Goal: Task Accomplishment & Management: Use online tool/utility

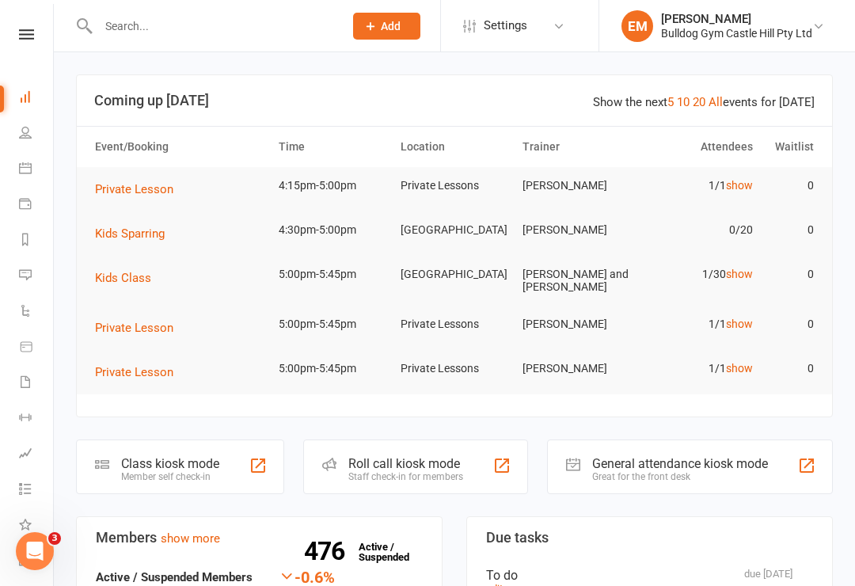
click at [131, 487] on div "Class kiosk mode Member self check-in" at bounding box center [180, 467] width 208 height 55
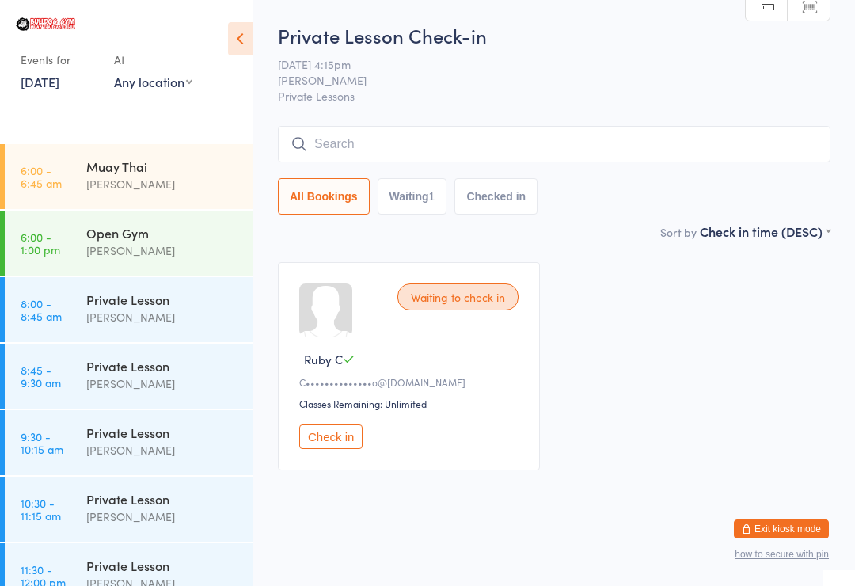
click at [45, 149] on link "6:00 - 6:45 am Muay Thai [PERSON_NAME]" at bounding box center [129, 176] width 248 height 65
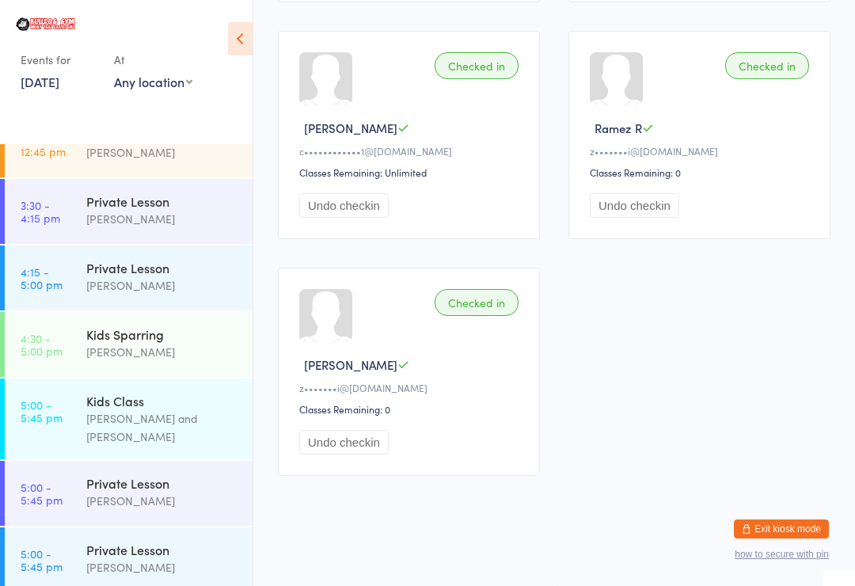
scroll to position [499, 0]
click at [150, 318] on div "Kids Sparring [PERSON_NAME]" at bounding box center [169, 341] width 166 height 63
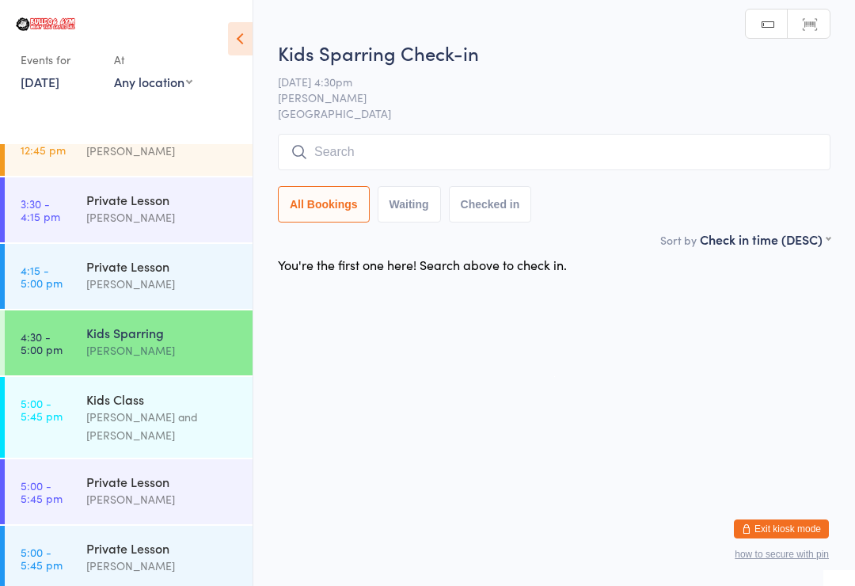
click at [457, 154] on input "search" at bounding box center [554, 152] width 553 height 36
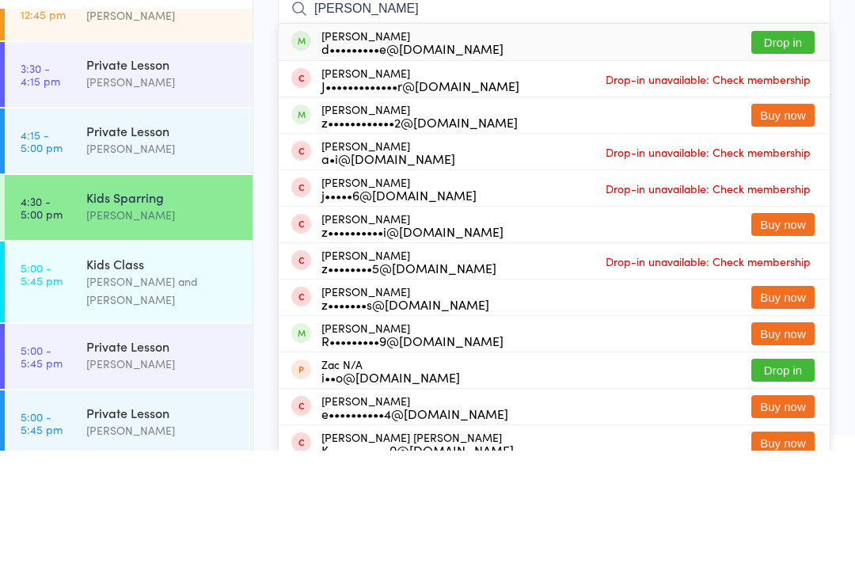
type input "[PERSON_NAME]"
click at [788, 166] on button "Drop in" at bounding box center [783, 177] width 63 height 23
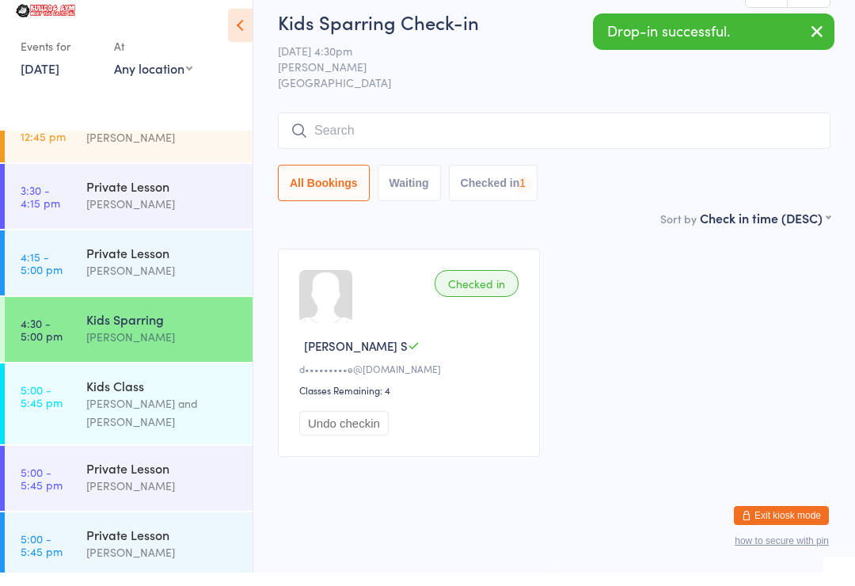
click at [529, 141] on input "search" at bounding box center [554, 144] width 553 height 36
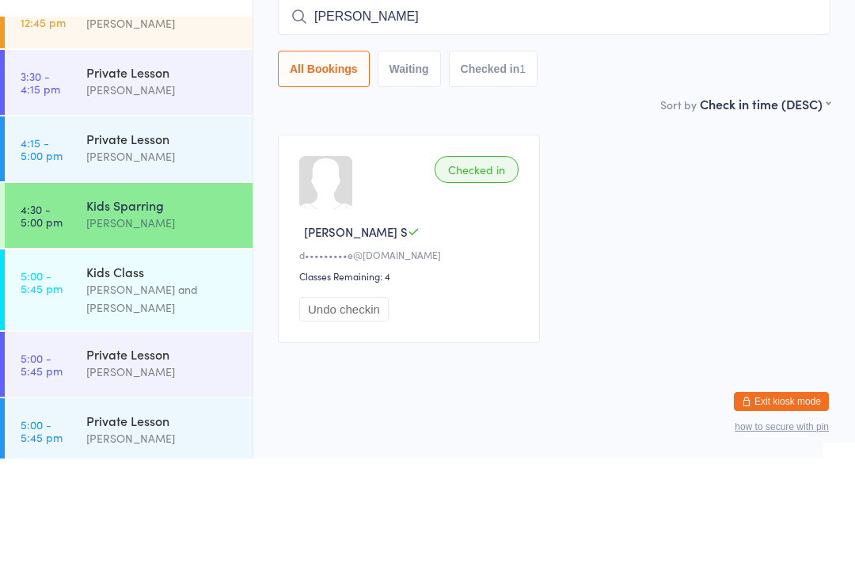
type input "[PERSON_NAME]"
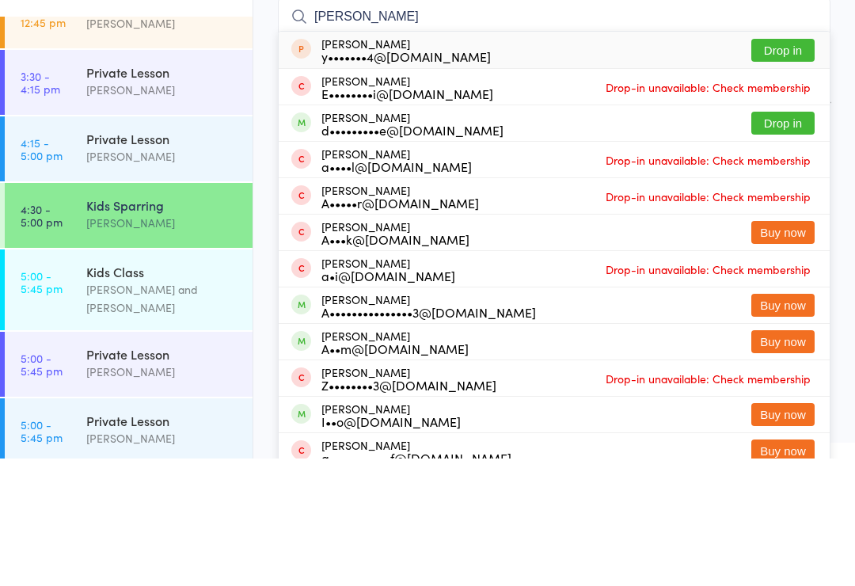
click at [785, 239] on button "Drop in" at bounding box center [783, 250] width 63 height 23
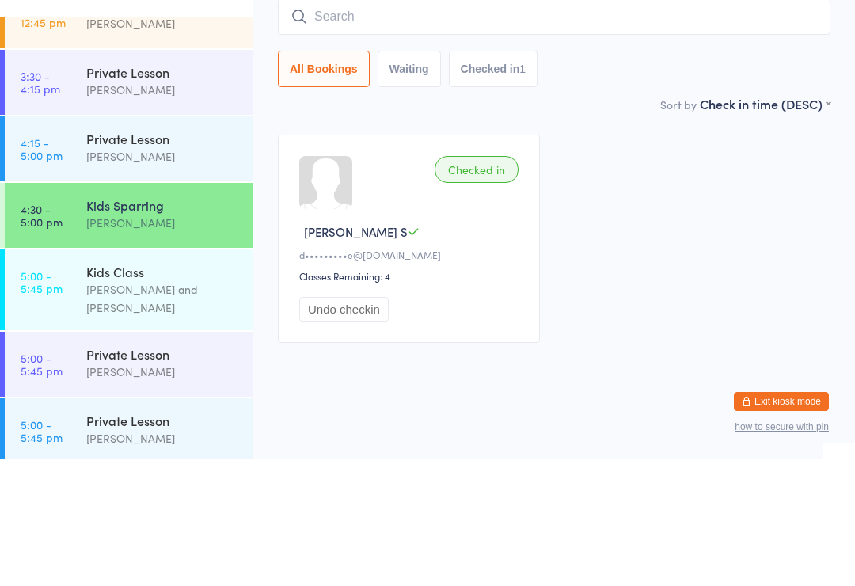
scroll to position [14, 0]
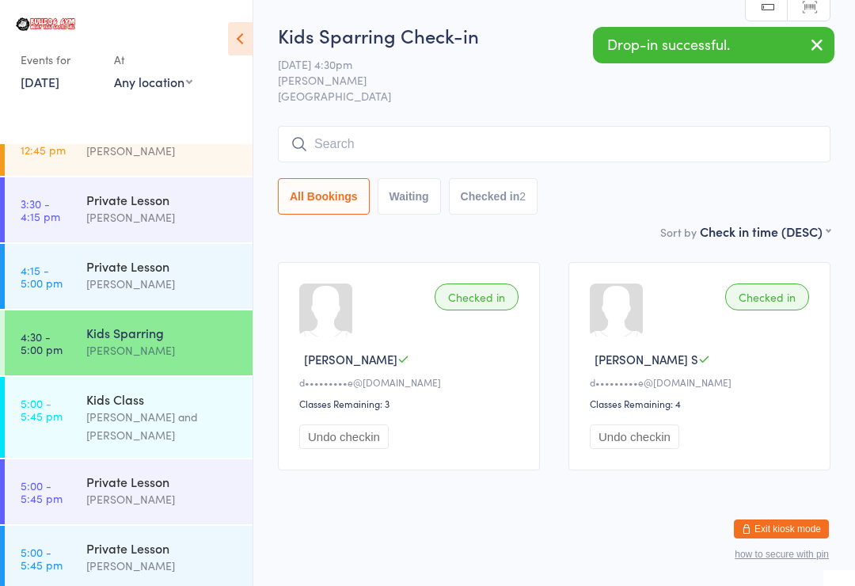
click at [147, 397] on div "Kids Class" at bounding box center [162, 398] width 153 height 17
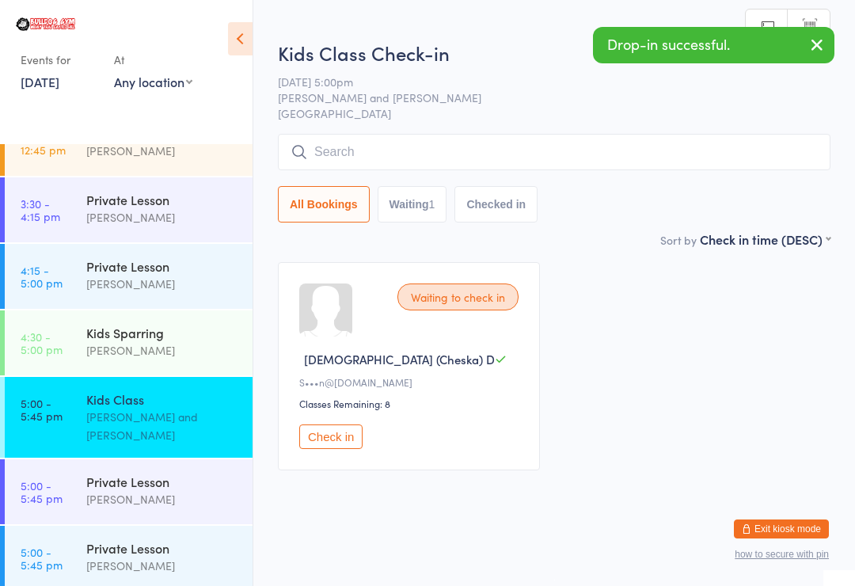
click at [435, 119] on span "[GEOGRAPHIC_DATA]" at bounding box center [554, 113] width 553 height 16
click at [442, 147] on input "search" at bounding box center [554, 152] width 553 height 36
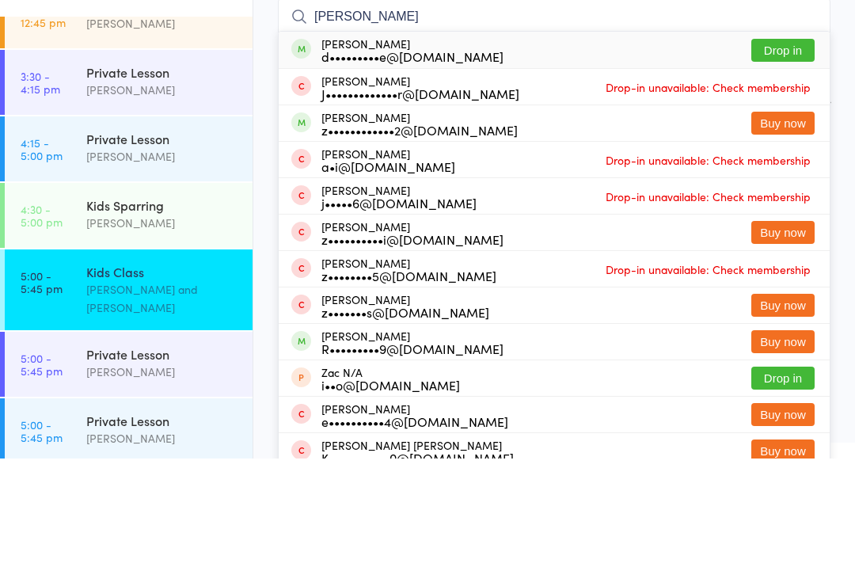
type input "[PERSON_NAME]"
click at [794, 166] on button "Drop in" at bounding box center [783, 177] width 63 height 23
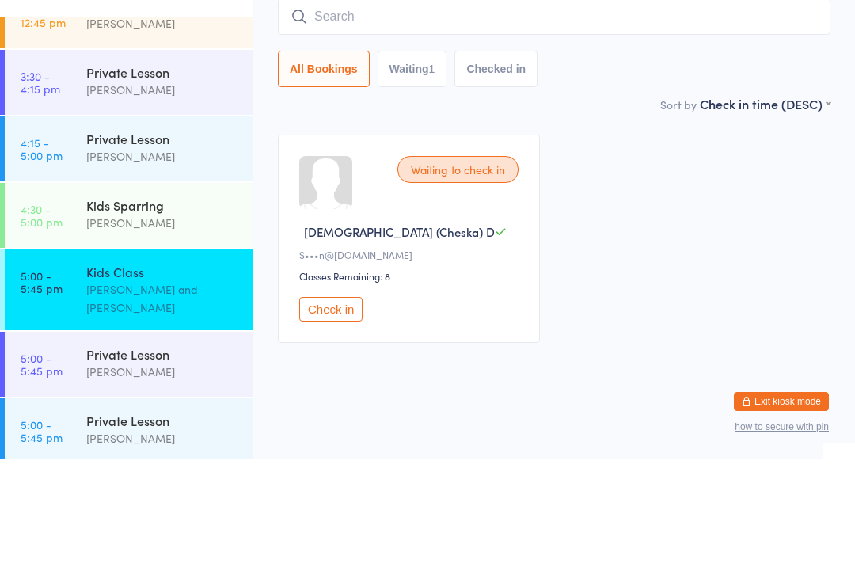
scroll to position [14, 0]
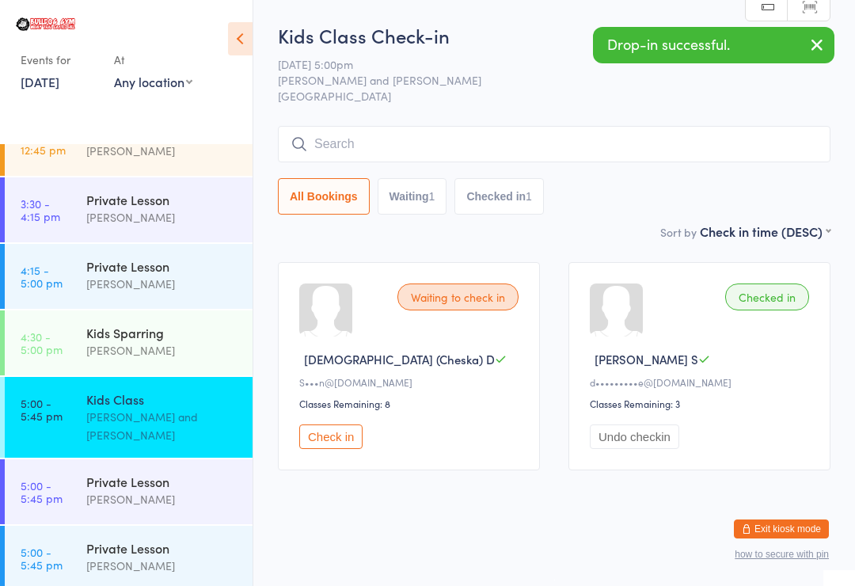
click at [390, 136] on input "search" at bounding box center [554, 144] width 553 height 36
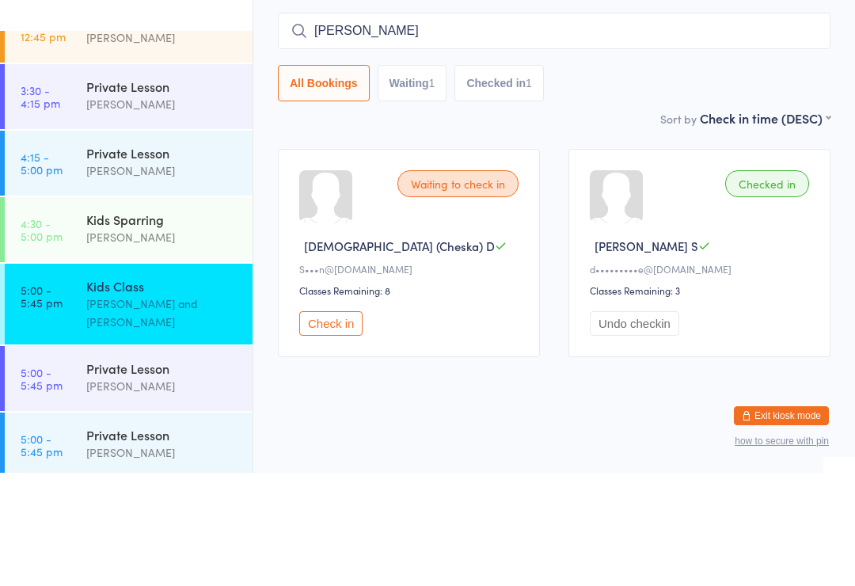
type input "[PERSON_NAME]"
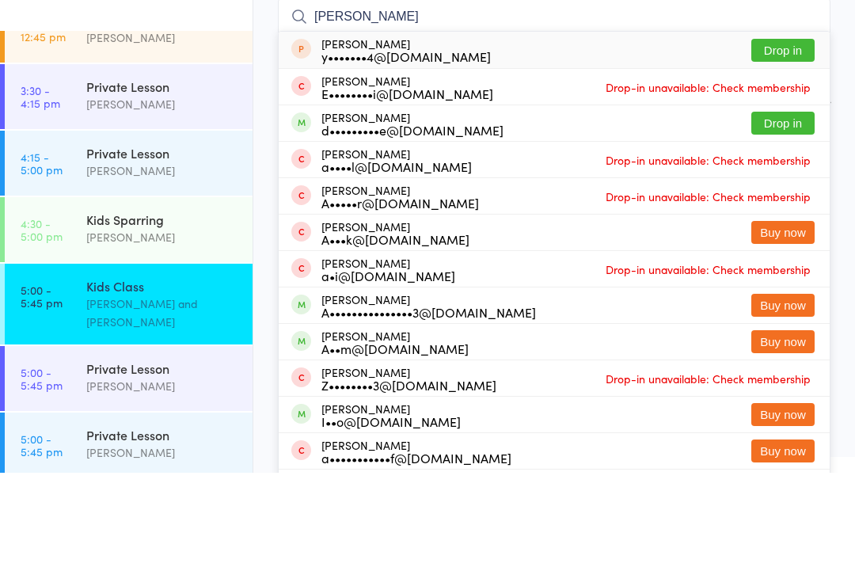
click at [785, 225] on button "Drop in" at bounding box center [783, 236] width 63 height 23
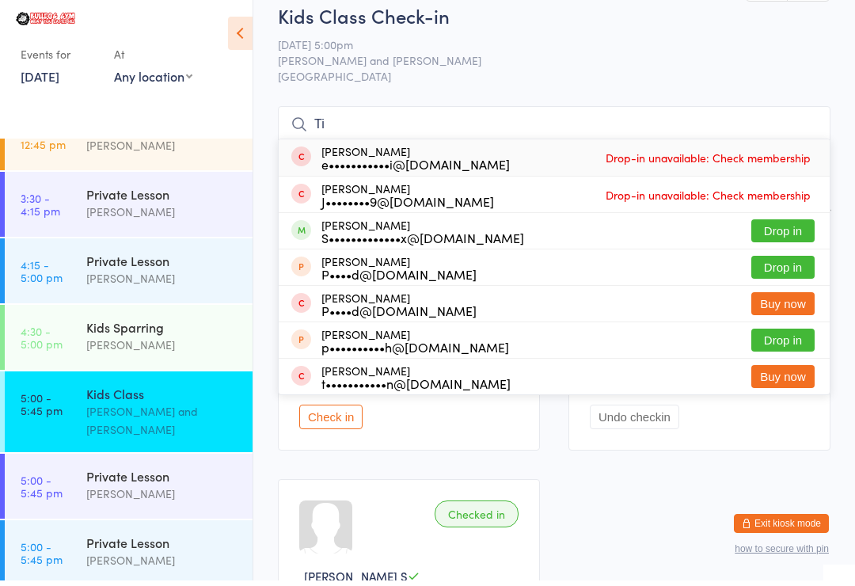
type input "Ti"
click at [779, 235] on button "Drop in" at bounding box center [783, 236] width 63 height 23
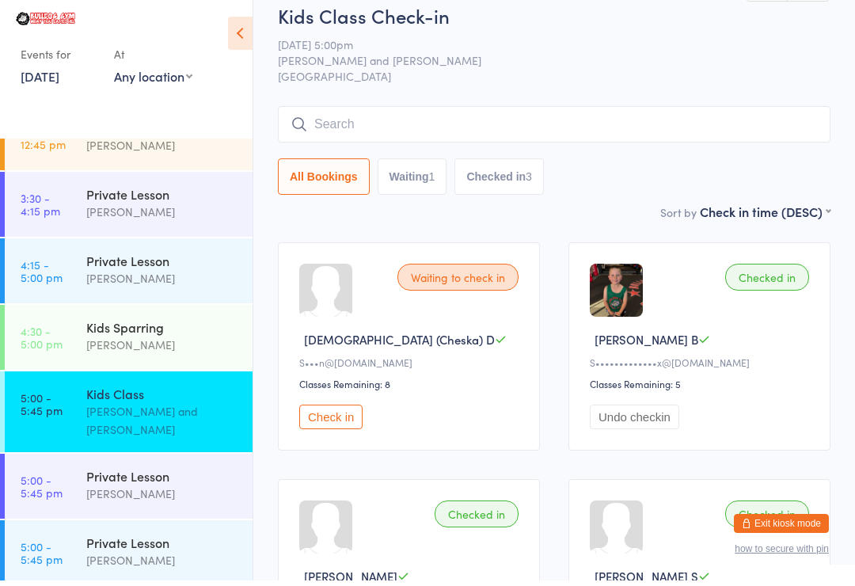
click at [466, 103] on div "Kids Class Check-in [DATE] 5:00pm [PERSON_NAME] and [PERSON_NAME] Bulldog Gym C…" at bounding box center [554, 108] width 553 height 200
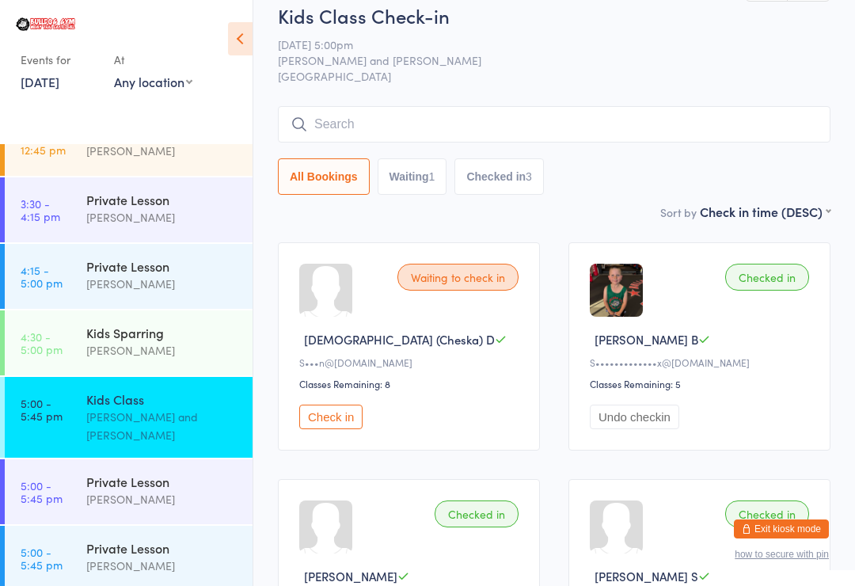
click at [408, 119] on input "search" at bounding box center [554, 124] width 553 height 36
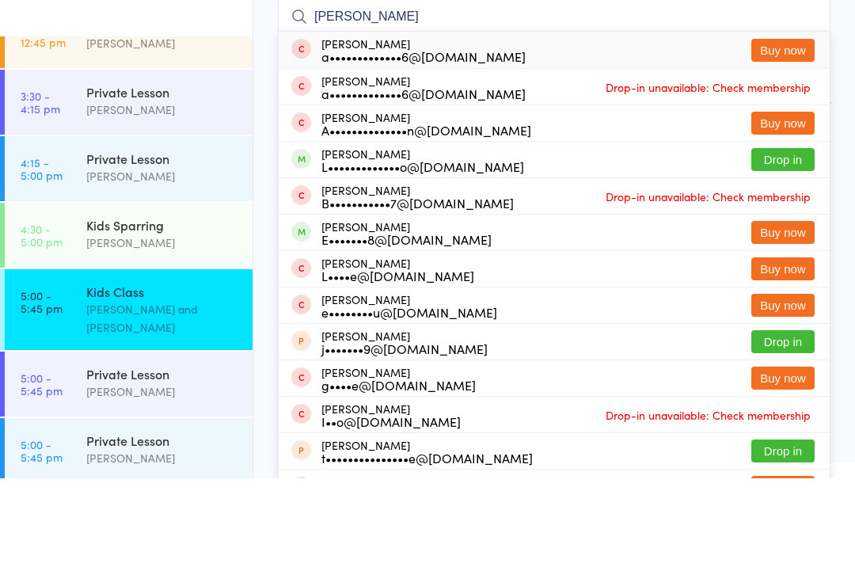
type input "[PERSON_NAME]"
click at [782, 256] on button "Drop in" at bounding box center [783, 267] width 63 height 23
